Goal: Task Accomplishment & Management: Complete application form

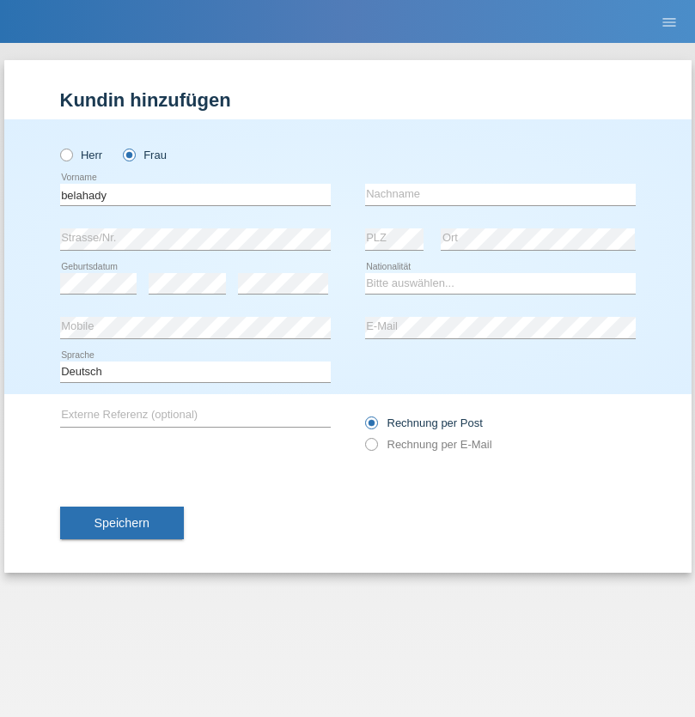
type input "belahady"
click at [500, 194] on input "text" at bounding box center [500, 194] width 271 height 21
type input "Fabiolla"
select select "CH"
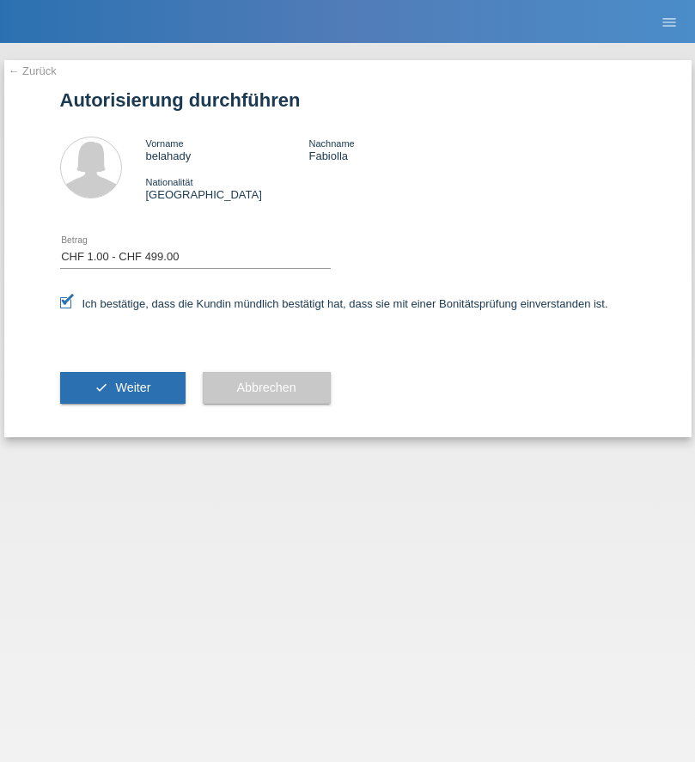
select select "1"
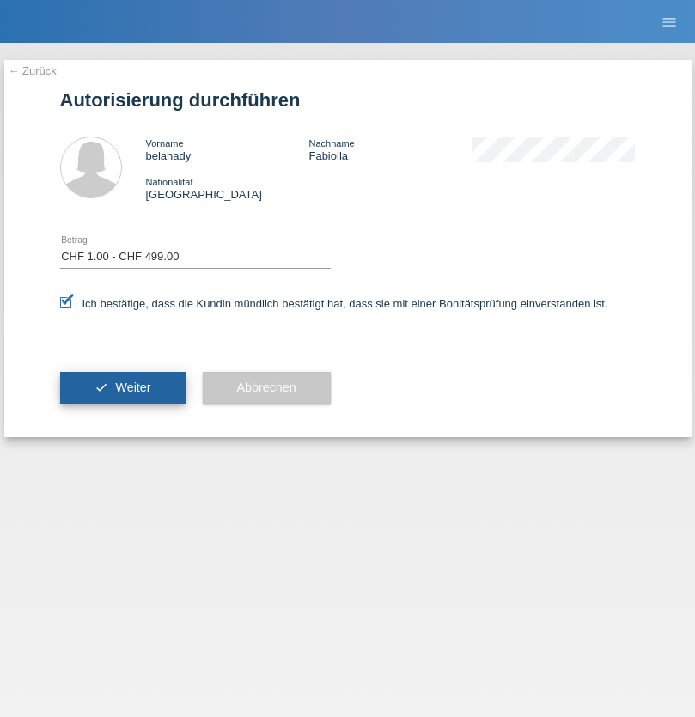
click at [122, 387] on span "Weiter" at bounding box center [132, 387] width 35 height 14
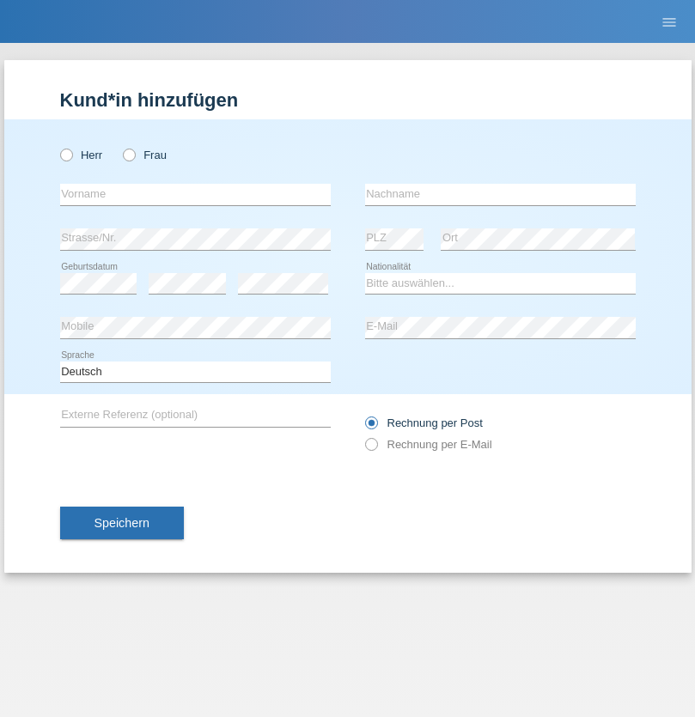
radio input "true"
click at [195, 194] on input "text" at bounding box center [195, 194] width 271 height 21
type input "Cristian-Valentin"
click at [500, 194] on input "text" at bounding box center [500, 194] width 271 height 21
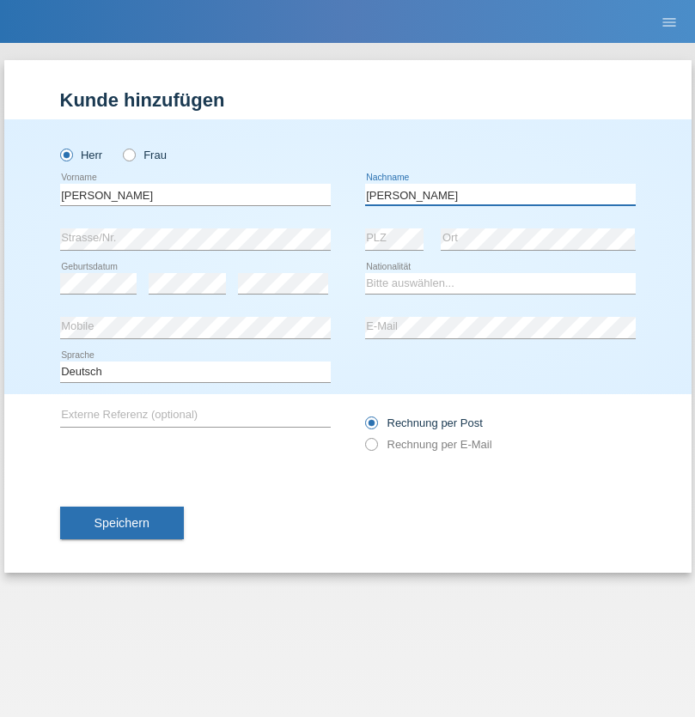
type input "Costea"
select select "RO"
select select "C"
select select "17"
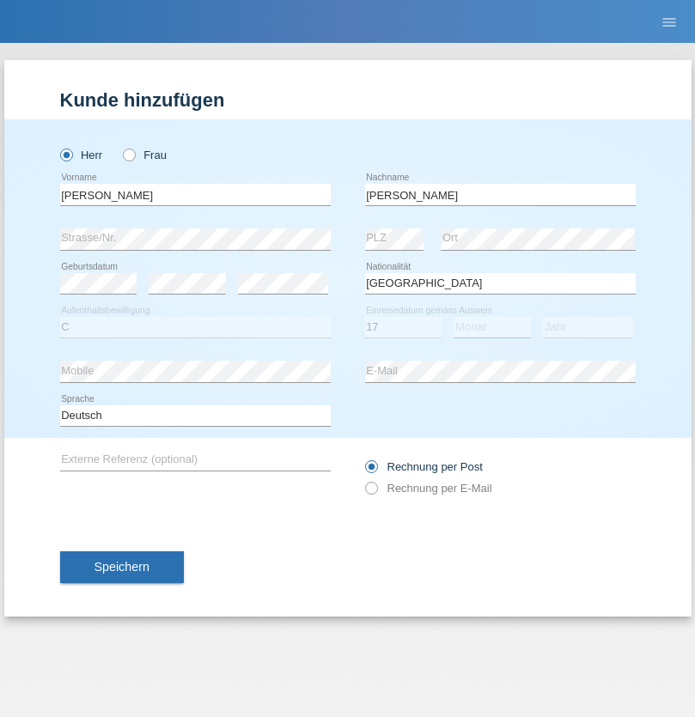
select select "07"
select select "2021"
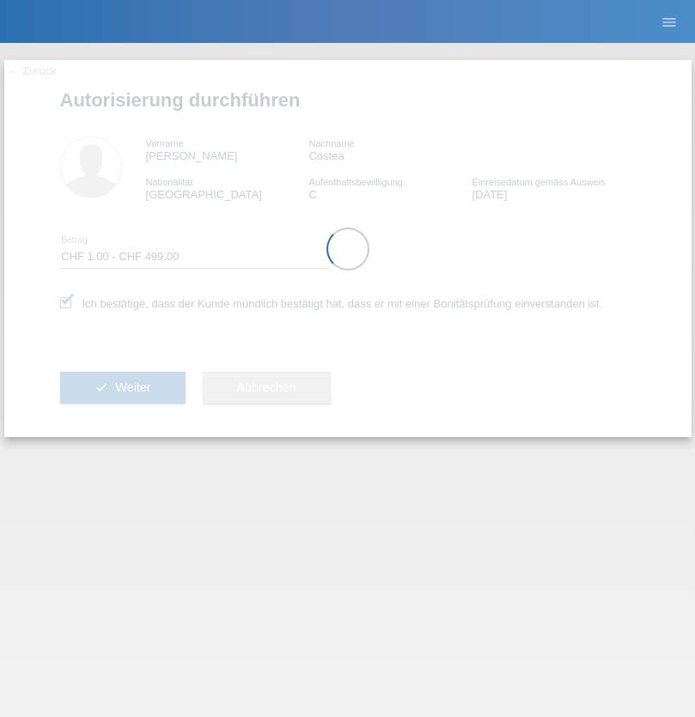
select select "1"
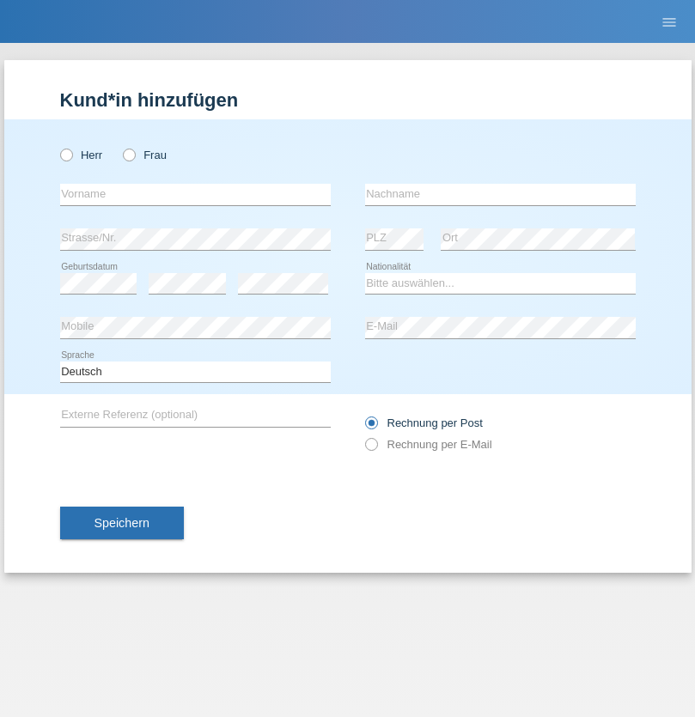
radio input "true"
click at [195, 194] on input "text" at bounding box center [195, 194] width 271 height 21
type input "[PERSON_NAME]"
click at [500, 194] on input "text" at bounding box center [500, 194] width 271 height 21
type input "Patuzzo"
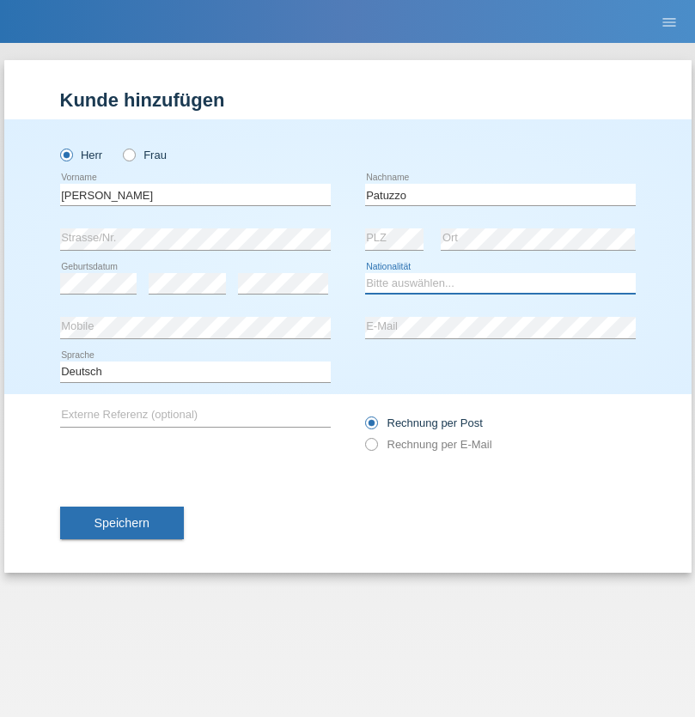
select select "IT"
select select "C"
select select "24"
select select "09"
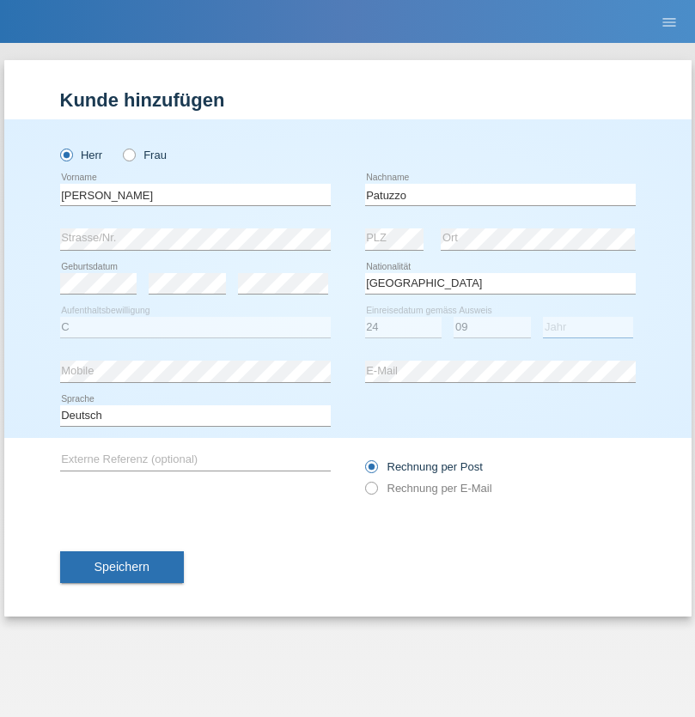
select select "2019"
